Goal: Transaction & Acquisition: Purchase product/service

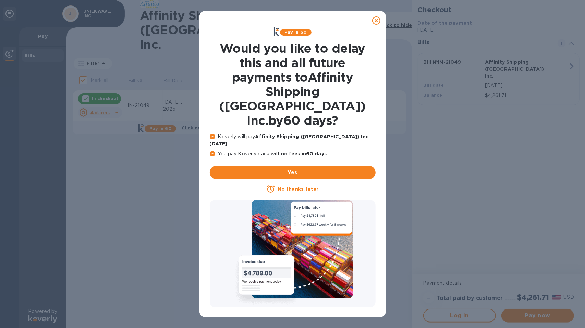
click at [298, 186] on u "No thanks, later" at bounding box center [298, 188] width 41 height 5
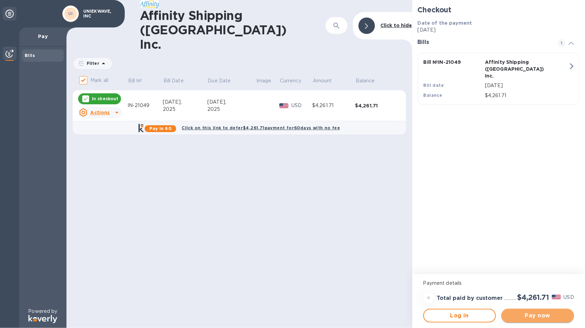
click at [542, 316] on span "Pay now" at bounding box center [538, 315] width 62 height 8
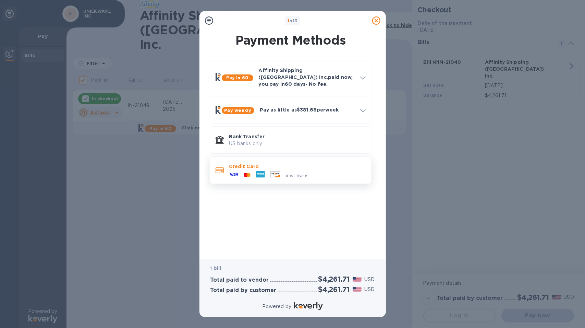
click at [231, 174] on icon at bounding box center [233, 174] width 9 height 9
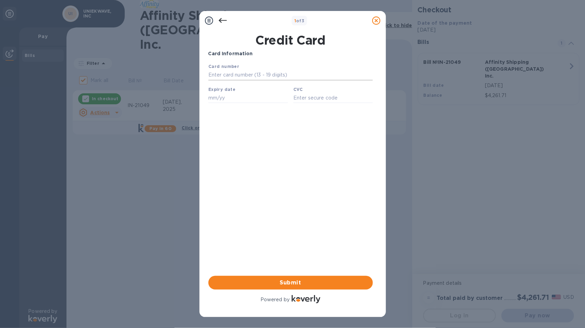
click at [240, 73] on input "text" at bounding box center [290, 75] width 164 height 10
type input "[CREDIT_CARD_NUMBER]"
type input "02/30"
type input "1461"
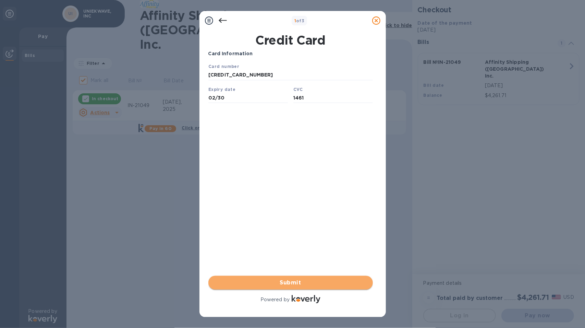
click at [282, 284] on span "Submit" at bounding box center [291, 282] width 154 height 8
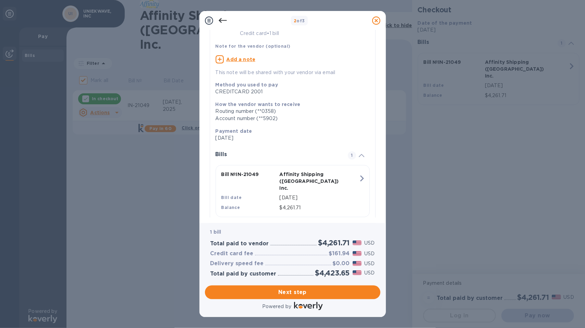
scroll to position [52, 0]
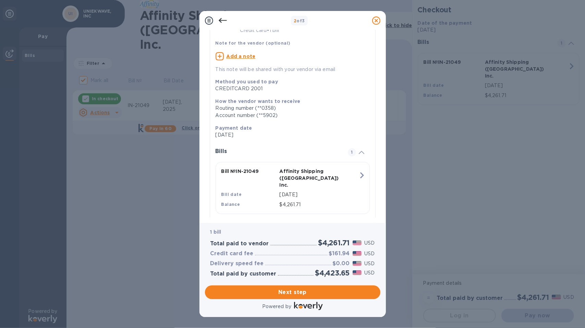
drag, startPoint x: 306, startPoint y: 294, endPoint x: 311, endPoint y: 175, distance: 118.7
click at [309, 177] on div "2 of 3 Review and Confirm Affinity Shipping ([GEOGRAPHIC_DATA]) Inc. Credit car…" at bounding box center [292, 164] width 186 height 306
click at [272, 79] on b "Method you used to pay" at bounding box center [247, 81] width 62 height 5
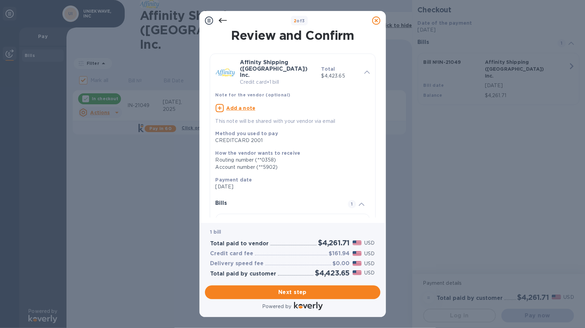
scroll to position [0, 0]
click at [276, 137] on div "CREDITCARD 2001" at bounding box center [290, 140] width 149 height 7
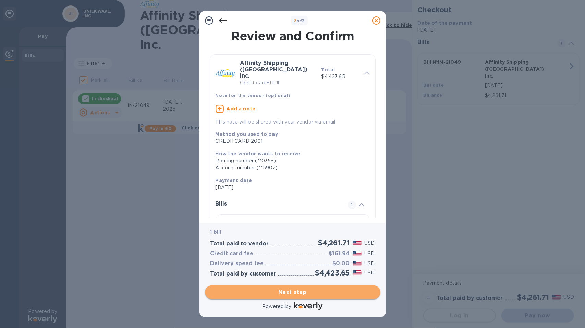
click at [290, 294] on span "Next step" at bounding box center [292, 292] width 164 height 8
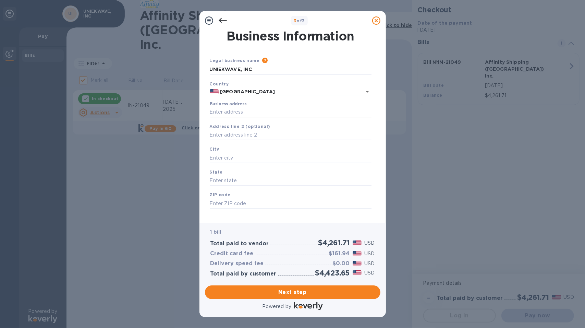
click at [262, 112] on input "Business address" at bounding box center [291, 112] width 162 height 10
type input "[STREET_ADDRESS]"
click at [249, 155] on input "text" at bounding box center [291, 157] width 162 height 10
type input "MONROVIA"
type input "CA"
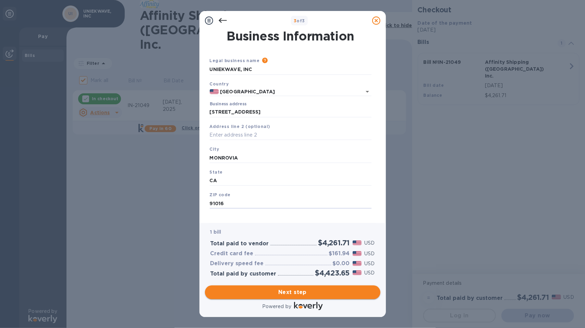
type input "91016"
click at [297, 292] on span "Next step" at bounding box center [292, 292] width 164 height 8
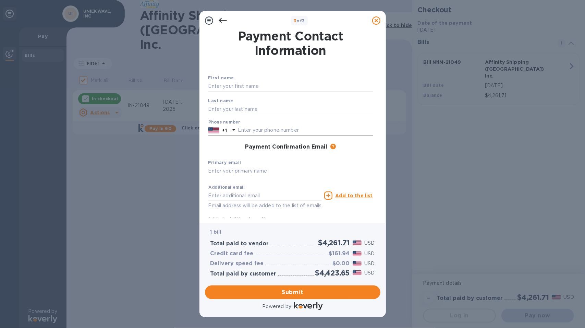
click at [280, 128] on input "text" at bounding box center [305, 130] width 135 height 10
click at [250, 83] on input "text" at bounding box center [290, 86] width 164 height 10
type input "[PERSON_NAME]"
type input "6266466360"
type input "[EMAIL_ADDRESS][DOMAIN_NAME]"
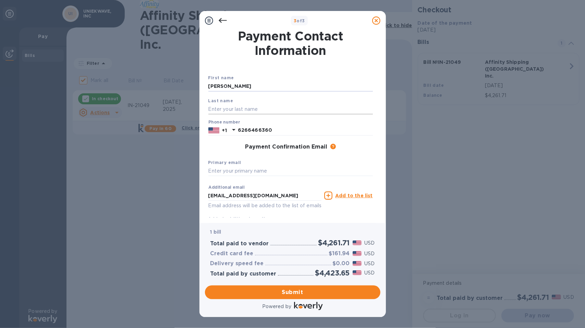
click at [255, 109] on input "text" at bounding box center [290, 109] width 164 height 10
type input "w"
type input "[PERSON_NAME]"
drag, startPoint x: 298, startPoint y: 199, endPoint x: 306, endPoint y: 199, distance: 7.2
click at [298, 199] on input "[EMAIL_ADDRESS][DOMAIN_NAME]" at bounding box center [264, 195] width 113 height 10
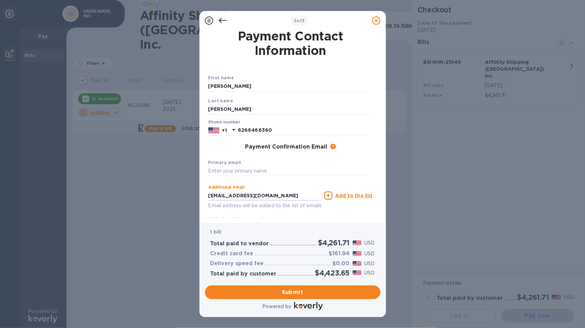
drag, startPoint x: 306, startPoint y: 199, endPoint x: 159, endPoint y: 193, distance: 146.8
click at [160, 193] on div "3 of 3 Payment Contact Information First name [PERSON_NAME] Last name [PERSON_N…" at bounding box center [292, 164] width 585 height 328
type input "[EMAIL_ADDRESS][DOMAIN_NAME]"
click at [317, 226] on div "1 bill Total paid to vendor $4,261.71 USD Credit card fee $161.94 USD Delivery …" at bounding box center [292, 252] width 175 height 59
drag, startPoint x: 303, startPoint y: 296, endPoint x: 363, endPoint y: 172, distance: 138.5
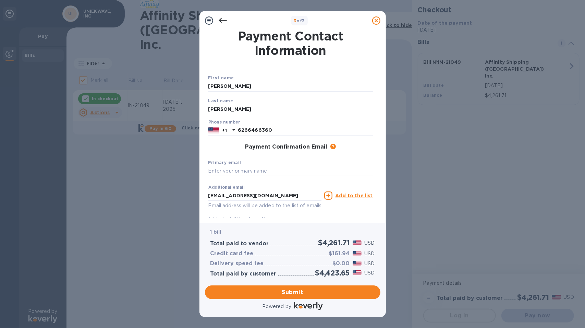
click at [363, 172] on div "3 of 3 Payment Contact Information First name [PERSON_NAME] Last name [PERSON_N…" at bounding box center [292, 164] width 186 height 306
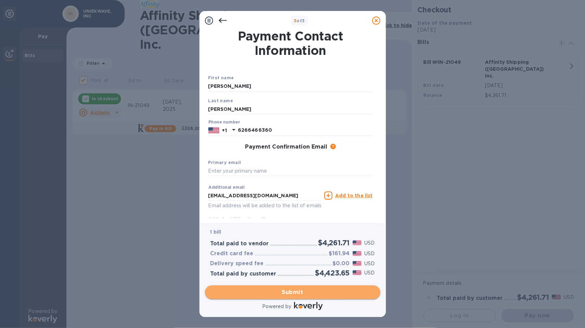
click at [296, 289] on span "Submit" at bounding box center [292, 292] width 164 height 8
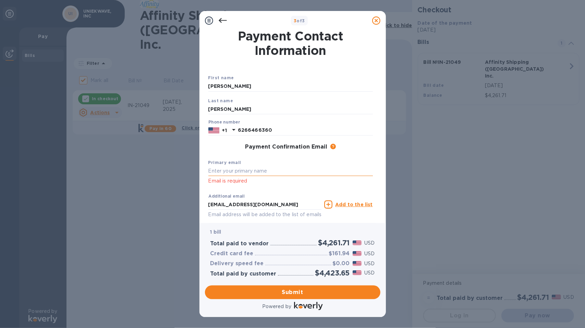
click at [271, 169] on input "text" at bounding box center [290, 171] width 164 height 10
click at [260, 168] on input "text" at bounding box center [290, 171] width 164 height 10
type input "[EMAIL_ADDRESS][DOMAIN_NAME]"
click at [308, 291] on span "Submit" at bounding box center [292, 292] width 164 height 8
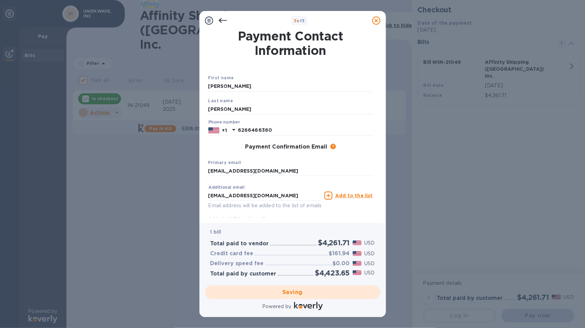
checkbox input "false"
